Goal: Task Accomplishment & Management: Use online tool/utility

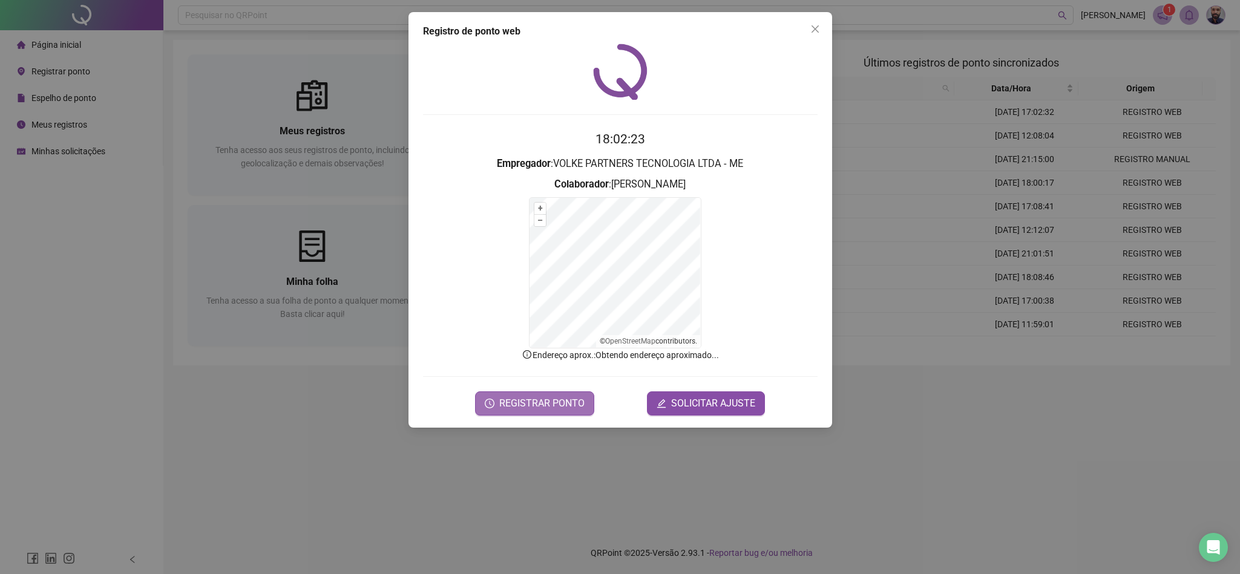
click at [545, 409] on span "REGISTRAR PONTO" at bounding box center [541, 403] width 85 height 15
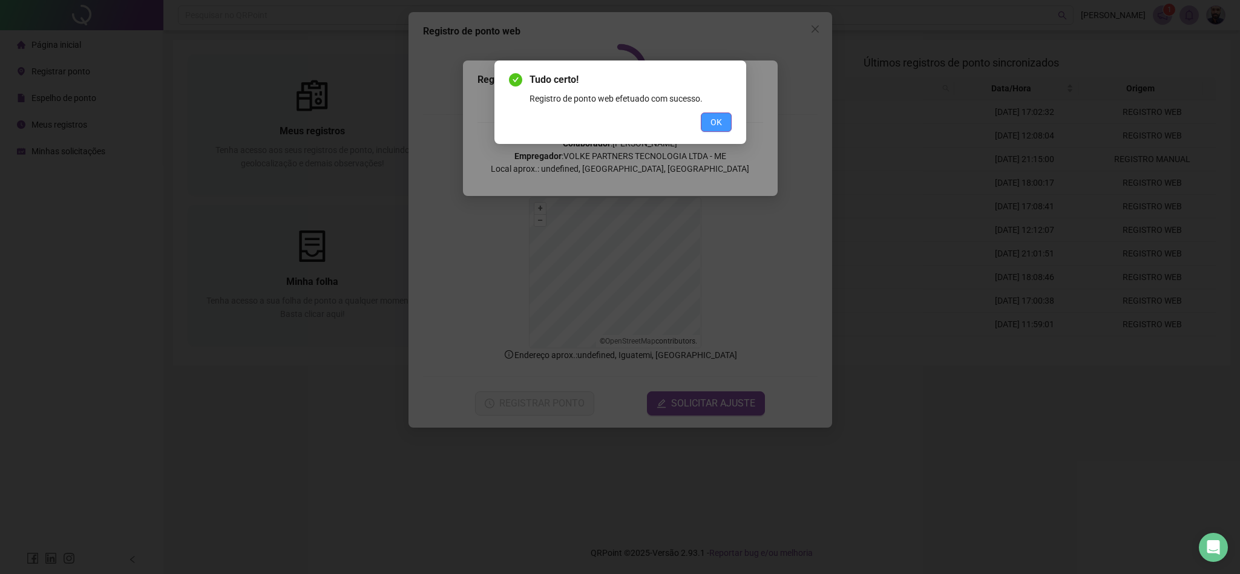
click at [723, 122] on button "OK" at bounding box center [716, 122] width 31 height 19
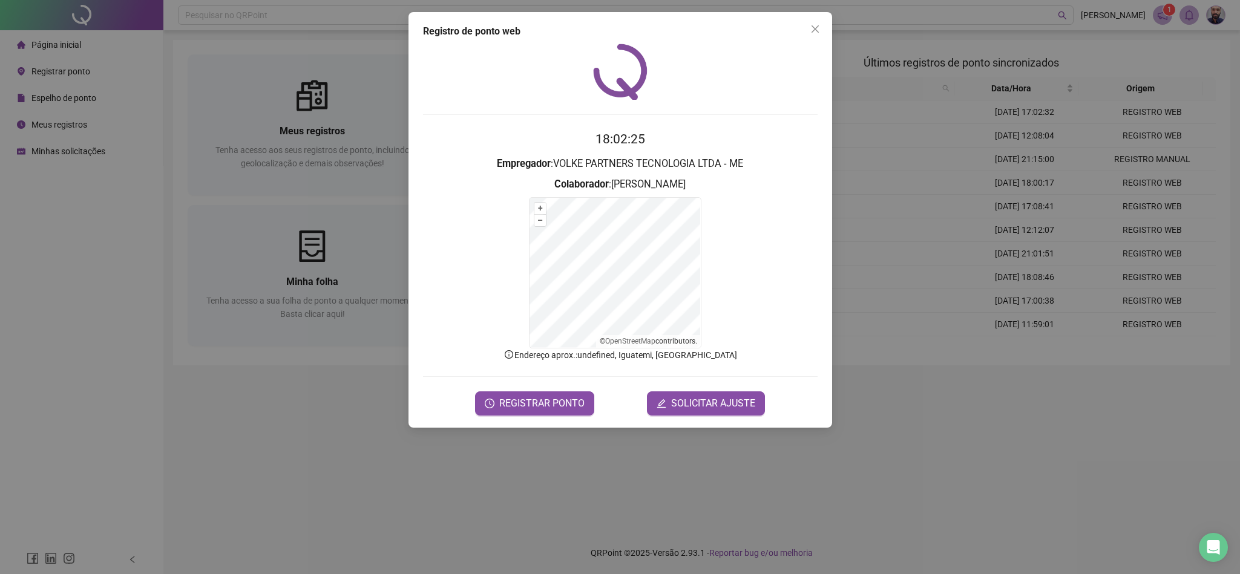
click at [815, 27] on icon "close" at bounding box center [815, 29] width 10 height 10
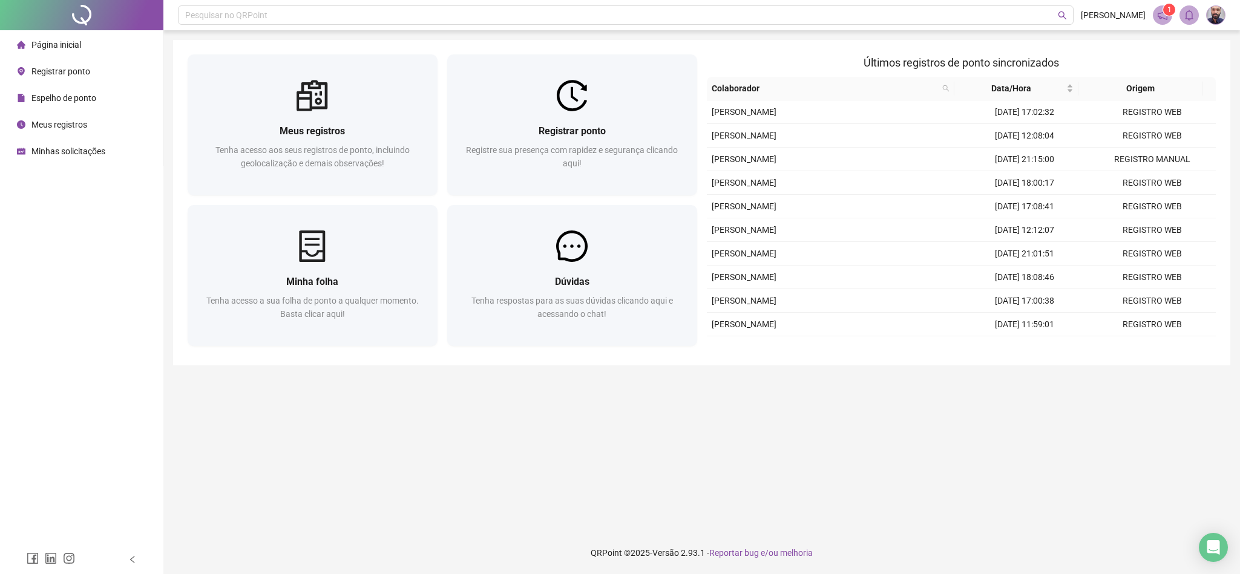
click at [82, 46] on li "Página inicial" at bounding box center [81, 45] width 158 height 24
click at [69, 126] on span "Meus registros" at bounding box center [59, 125] width 56 height 10
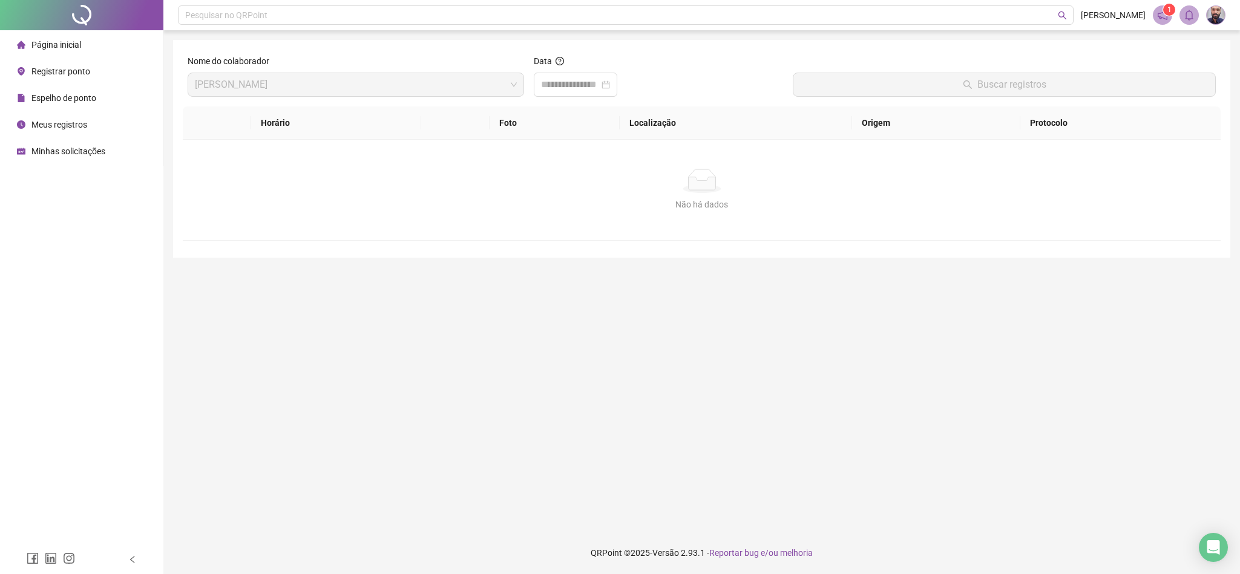
click at [71, 49] on span "Página inicial" at bounding box center [56, 45] width 50 height 10
